Goal: Information Seeking & Learning: Find specific fact

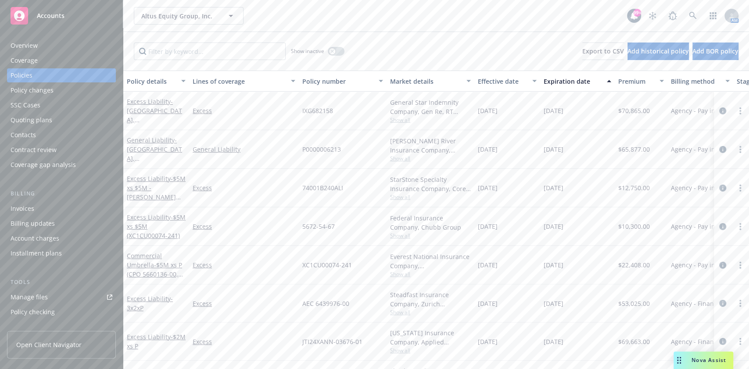
click at [697, 360] on span "Nova Assist" at bounding box center [708, 360] width 35 height 7
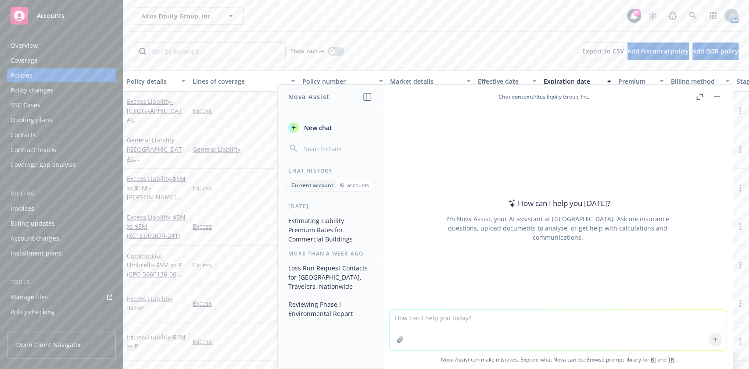
click at [467, 323] on textarea at bounding box center [557, 330] width 336 height 40
type textarea "What is Berkshire Hathaway loss run email address for a property policy"
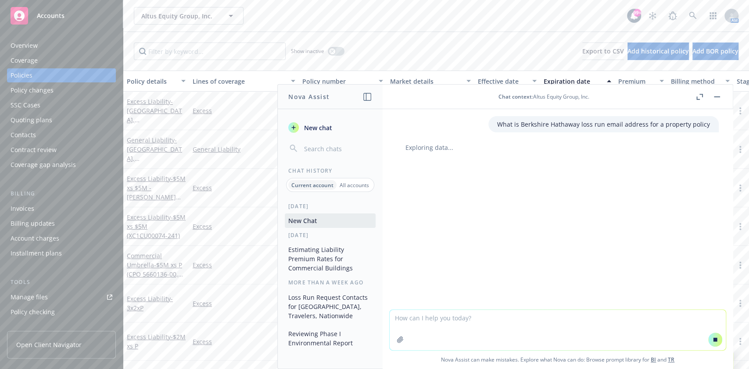
click at [279, 28] on div "Altus Equity Group, Inc. Altus Equity Group, Inc. 99+ AM" at bounding box center [435, 16] width 625 height 32
click at [333, 49] on div "button" at bounding box center [332, 51] width 6 height 6
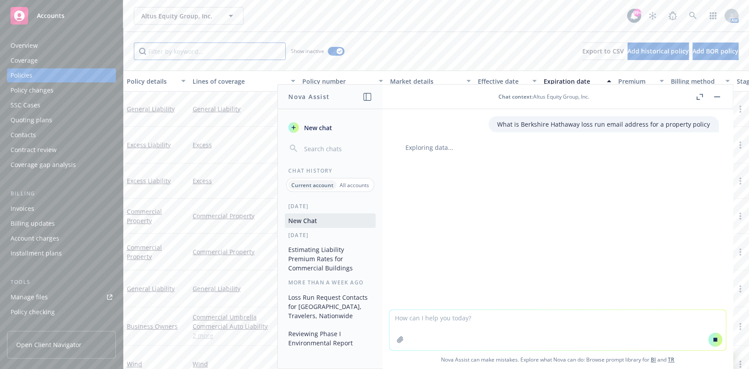
click at [230, 51] on input "Filter by keyword..." at bounding box center [210, 52] width 152 height 18
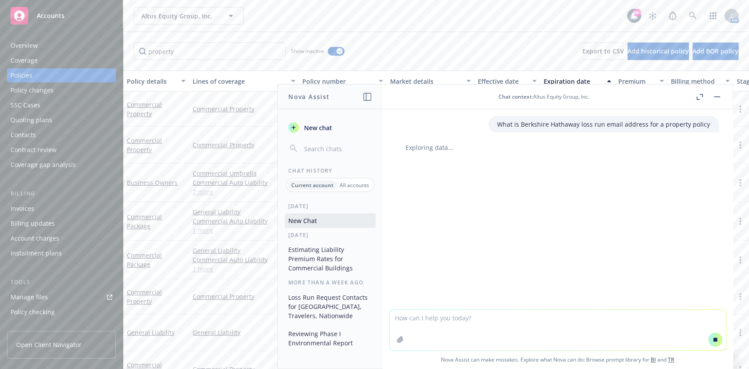
click at [717, 98] on button "button" at bounding box center [716, 97] width 11 height 11
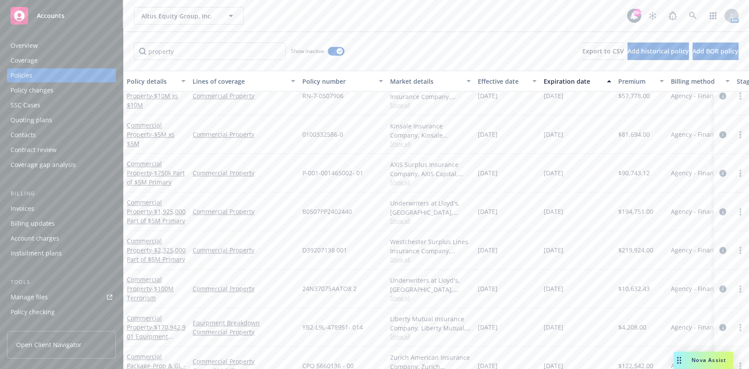
scroll to position [776, 0]
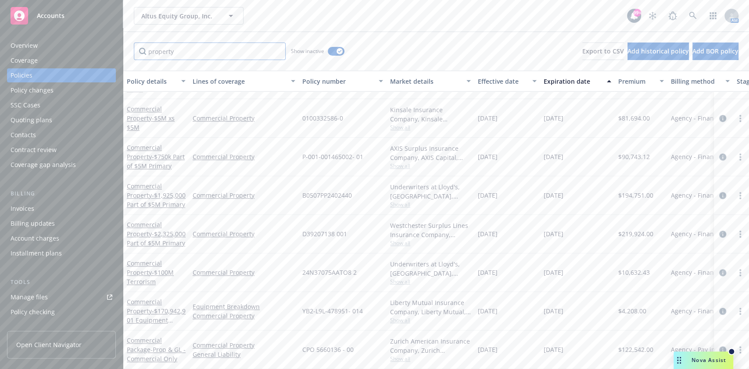
click at [237, 48] on input "property" at bounding box center [210, 52] width 152 height 18
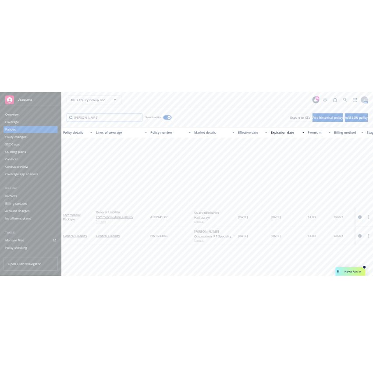
scroll to position [0, 0]
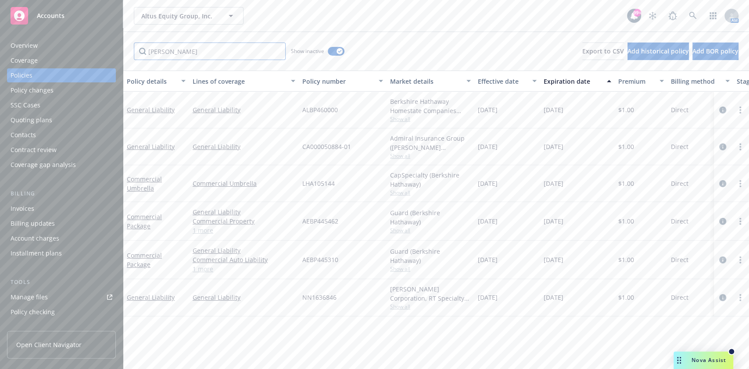
type input "[PERSON_NAME]"
click at [698, 363] on span "Nova Assist" at bounding box center [708, 360] width 35 height 7
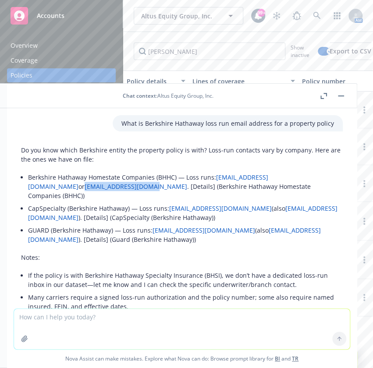
drag, startPoint x: 25, startPoint y: 186, endPoint x: 98, endPoint y: 189, distance: 73.3
click at [98, 189] on div "Do you know which Berkshire entity the property policy is with? Loss-run contac…" at bounding box center [182, 242] width 322 height 200
copy link "[EMAIL_ADDRESS][DOMAIN_NAME]"
